Goal: Information Seeking & Learning: Understand process/instructions

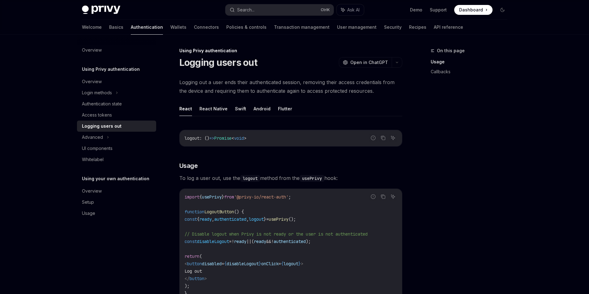
type textarea "*"
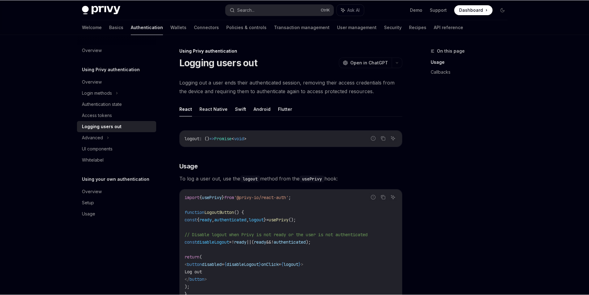
scroll to position [278, 0]
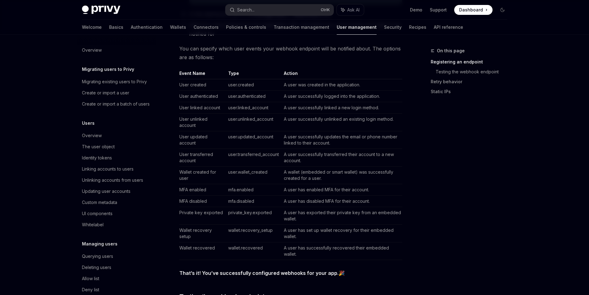
scroll to position [17, 0]
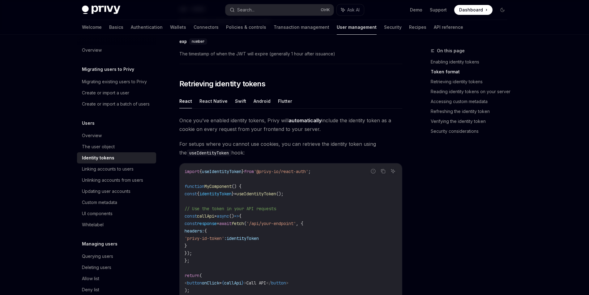
scroll to position [495, 0]
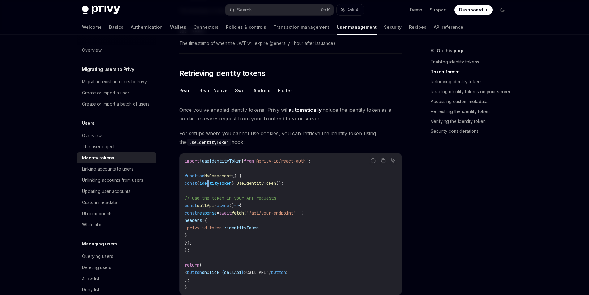
click at [215, 186] on span "identityToken" at bounding box center [215, 183] width 32 height 6
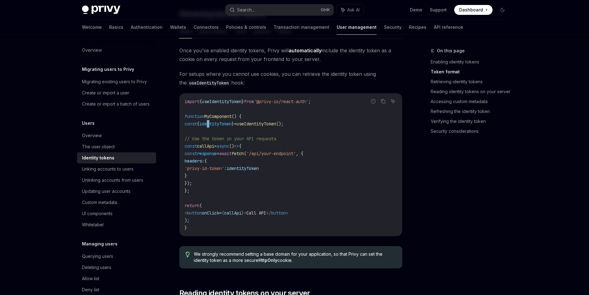
scroll to position [557, 0]
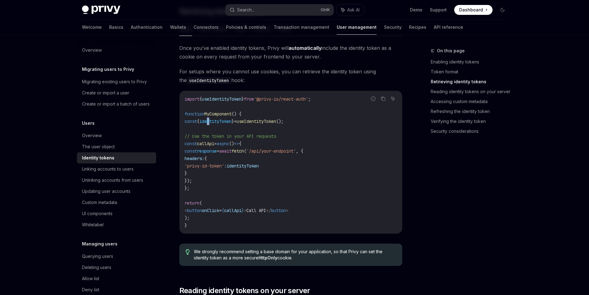
drag, startPoint x: 202, startPoint y: 210, endPoint x: 240, endPoint y: 211, distance: 37.7
click at [224, 169] on span "'privy-id-token'" at bounding box center [205, 166] width 40 height 6
click at [229, 225] on code "import { useIdentityToken } from '@privy-io/react-auth' ; function MyComponent …" at bounding box center [291, 162] width 212 height 134
click at [259, 169] on span "identityToken" at bounding box center [243, 166] width 32 height 6
drag, startPoint x: 264, startPoint y: 211, endPoint x: 249, endPoint y: 216, distance: 15.9
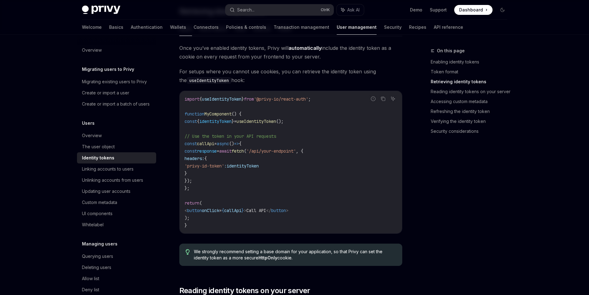
click at [259, 169] on span "identityToken" at bounding box center [243, 166] width 32 height 6
click at [245, 218] on code "import { useIdentityToken } from '@privy-io/react-auth' ; function MyComponent …" at bounding box center [291, 162] width 212 height 134
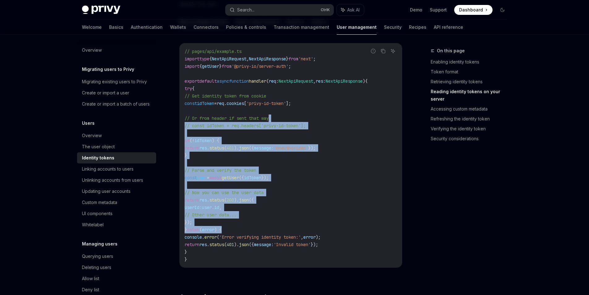
scroll to position [0, 11]
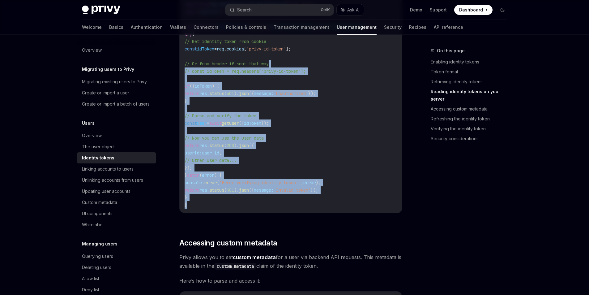
drag, startPoint x: 430, startPoint y: 305, endPoint x: 403, endPoint y: 282, distance: 35.5
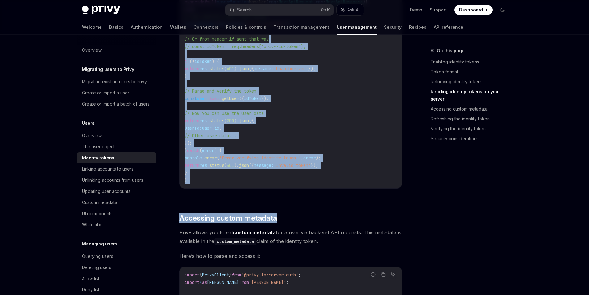
click at [376, 184] on code "// pages/api/example.ts import type { NextApiRequest , NextApiResponse } from '…" at bounding box center [291, 75] width 212 height 215
click at [296, 168] on span "'Invalid token'" at bounding box center [292, 165] width 37 height 6
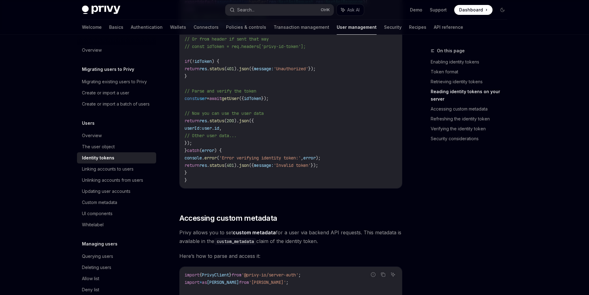
click at [239, 101] on span "getUser" at bounding box center [230, 99] width 17 height 6
click at [297, 180] on code "// pages/api/example.ts import type { NextApiRequest , NextApiResponse } from '…" at bounding box center [291, 75] width 212 height 215
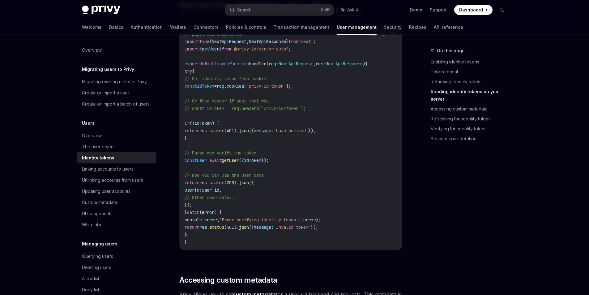
scroll to position [0, 0]
drag, startPoint x: 286, startPoint y: 177, endPoint x: 253, endPoint y: 173, distance: 33.3
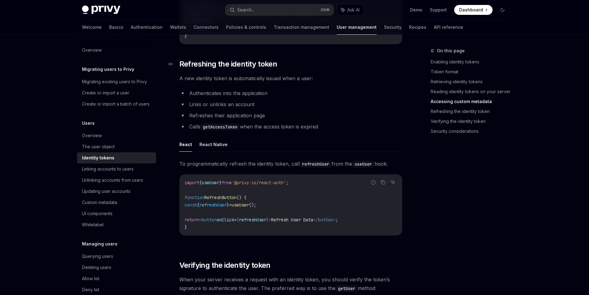
scroll to position [1471, 0]
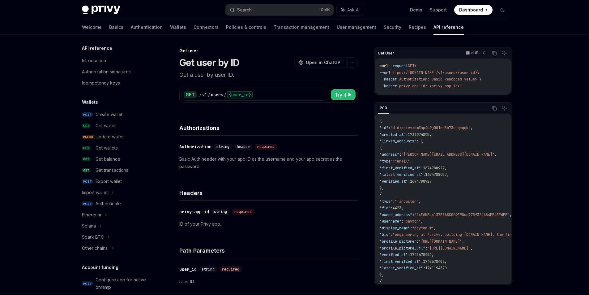
scroll to position [459, 0]
